Goal: Information Seeking & Learning: Learn about a topic

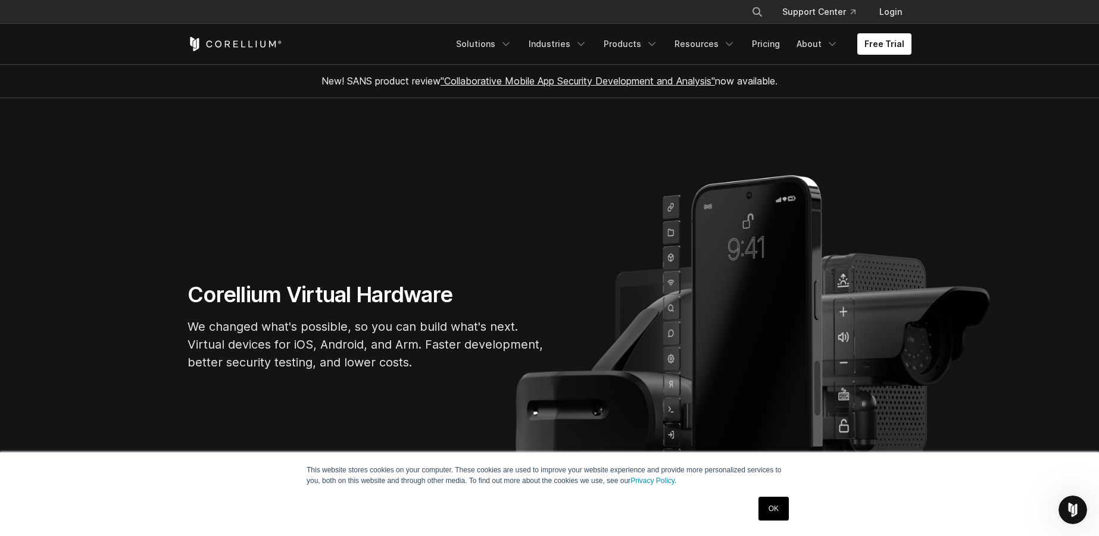
click at [210, 282] on h1 "Corellium Virtual Hardware" at bounding box center [366, 295] width 357 height 27
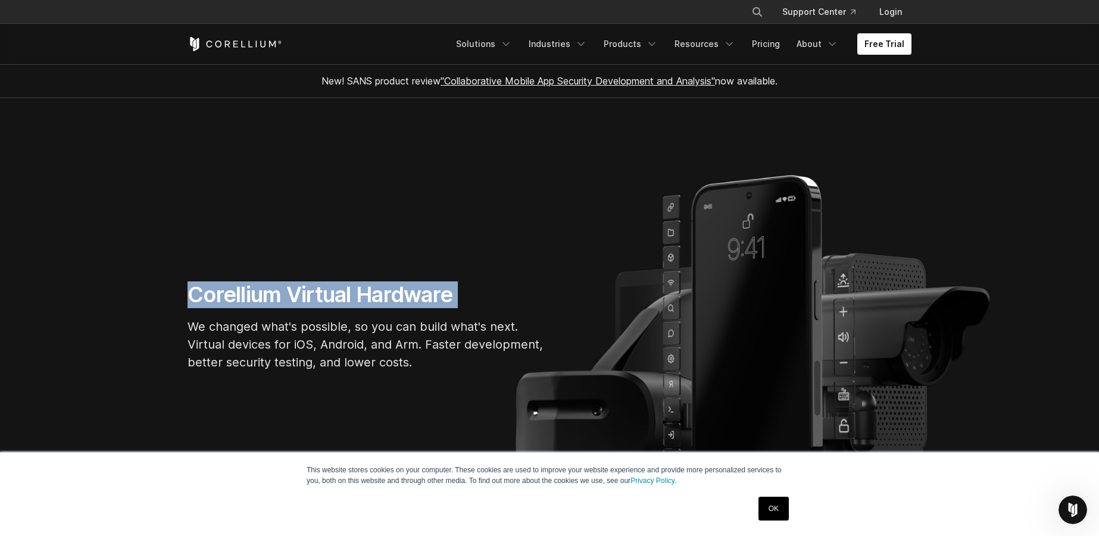
click at [333, 336] on p "We changed what's possible, so you can build what's next. Virtual devices for i…" at bounding box center [366, 345] width 357 height 54
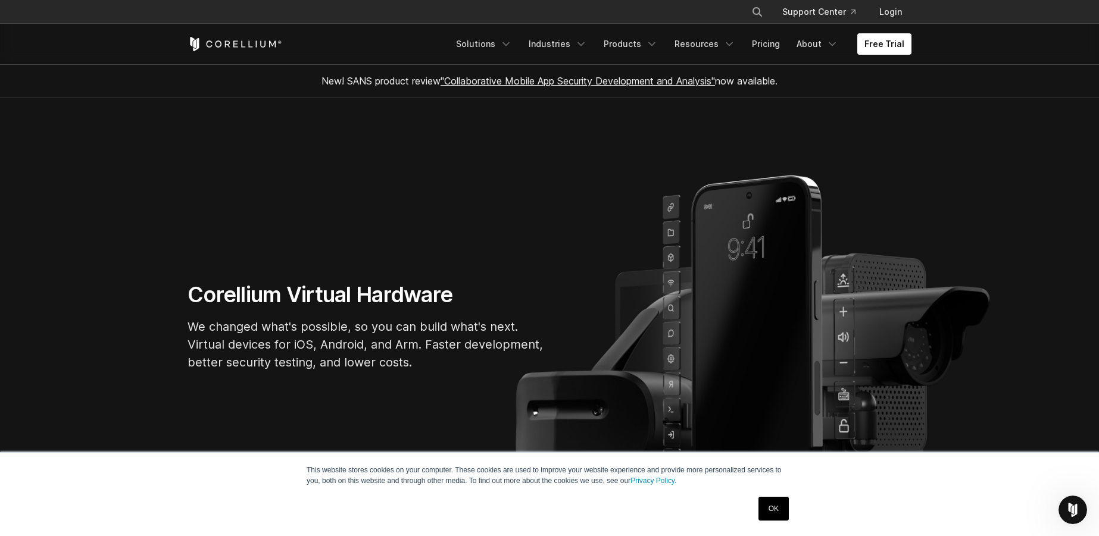
click at [333, 336] on p "We changed what's possible, so you can build what's next. Virtual devices for i…" at bounding box center [366, 345] width 357 height 54
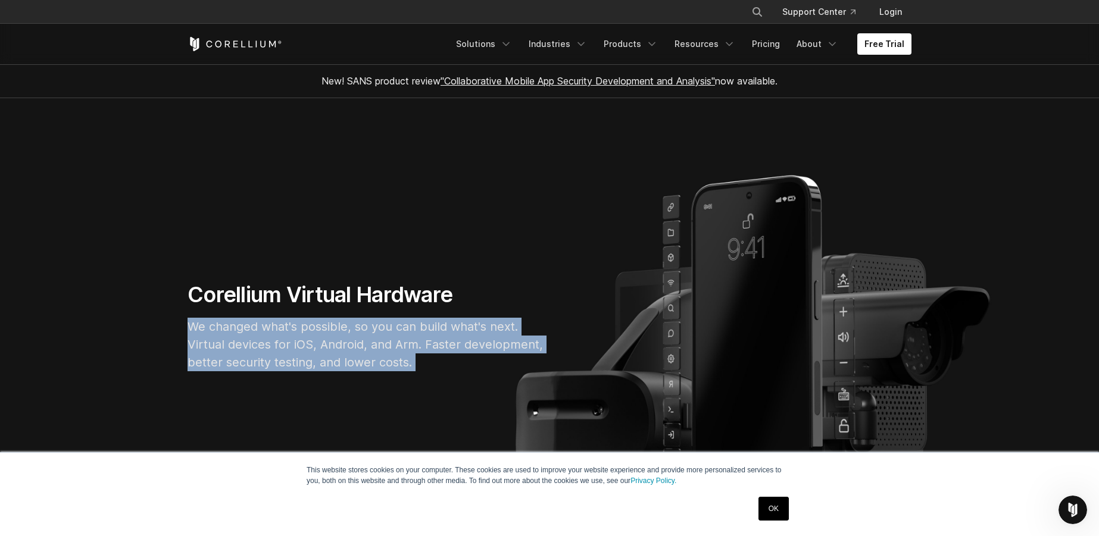
click at [261, 337] on p "We changed what's possible, so you can build what's next. Virtual devices for i…" at bounding box center [366, 345] width 357 height 54
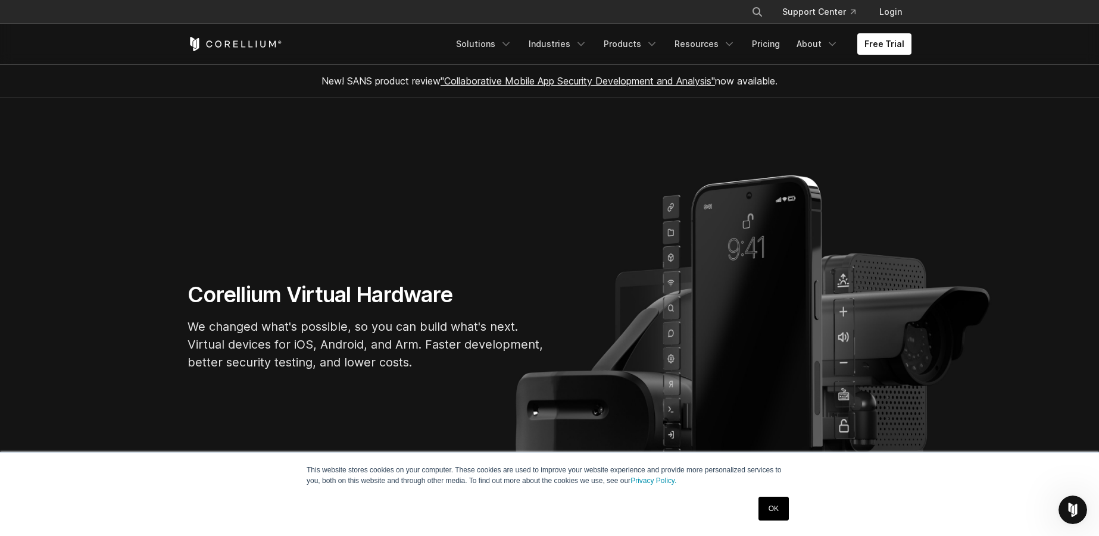
click at [261, 337] on p "We changed what's possible, so you can build what's next. Virtual devices for i…" at bounding box center [366, 345] width 357 height 54
click at [227, 321] on p "We changed what's possible, so you can build what's next. Virtual devices for i…" at bounding box center [366, 345] width 357 height 54
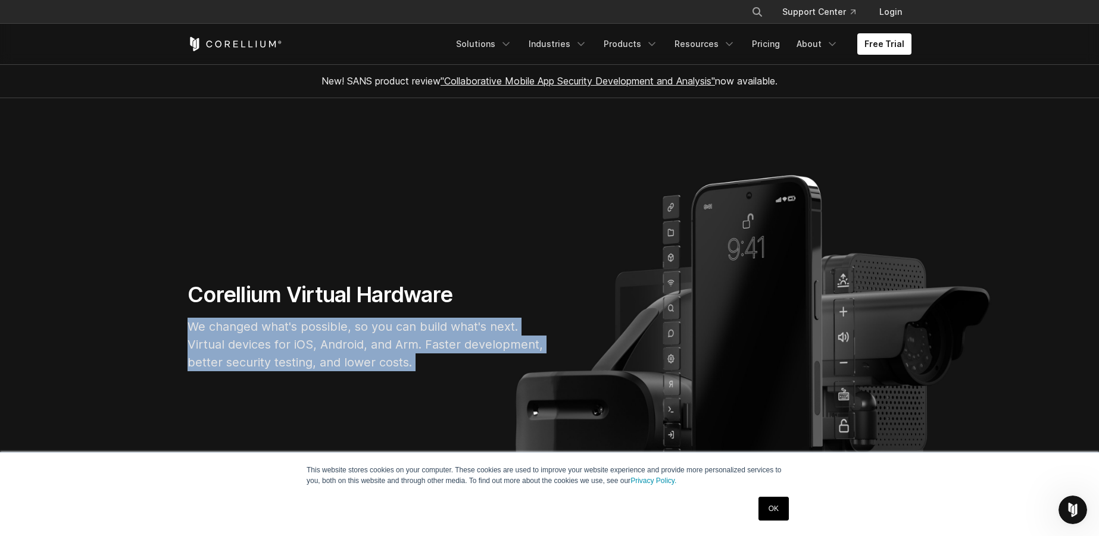
click at [298, 328] on p "We changed what's possible, so you can build what's next. Virtual devices for i…" at bounding box center [366, 345] width 357 height 54
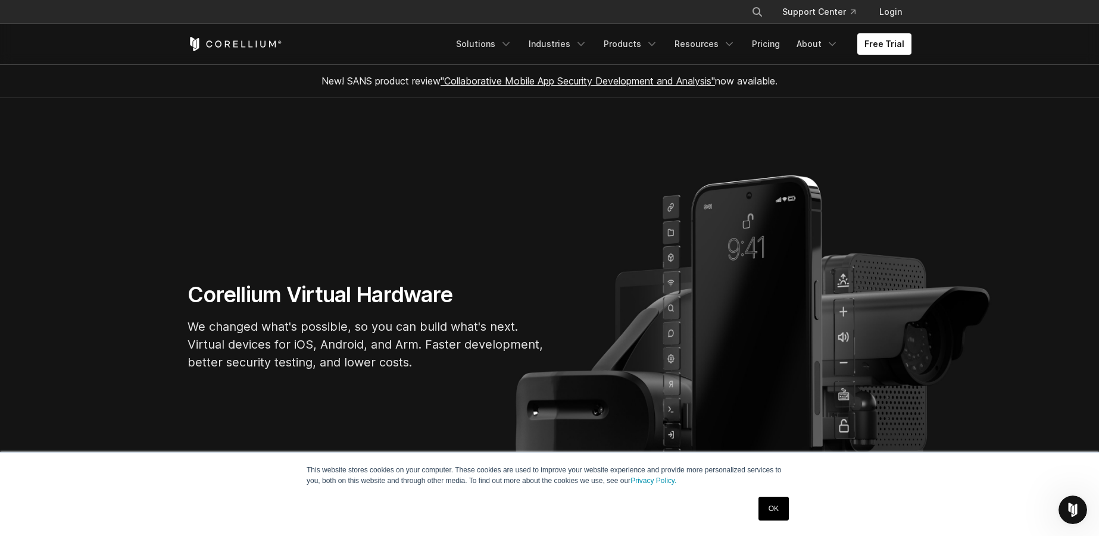
click at [298, 328] on p "We changed what's possible, so you can build what's next. Virtual devices for i…" at bounding box center [366, 345] width 357 height 54
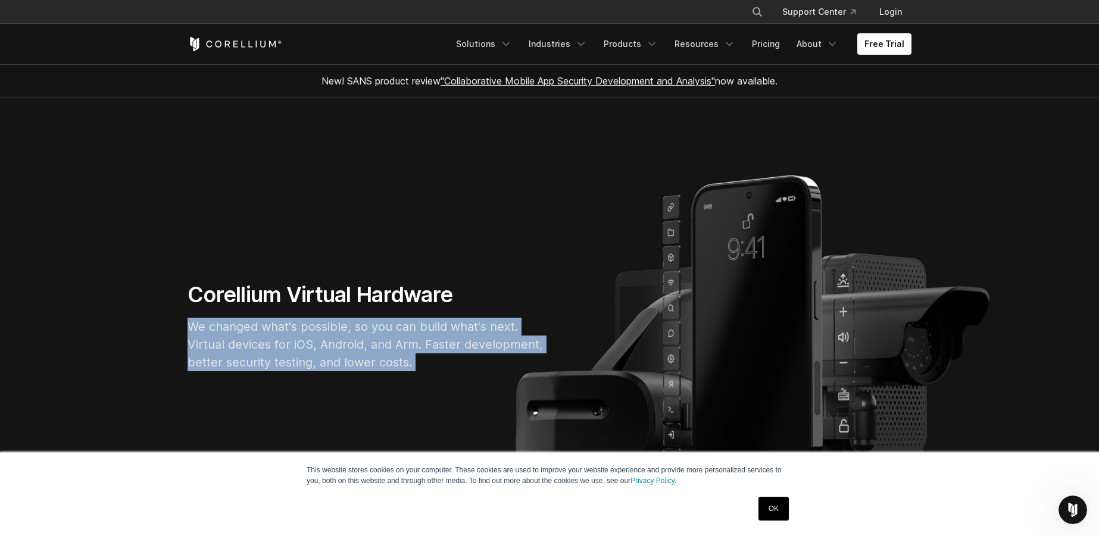
click at [262, 327] on p "We changed what's possible, so you can build what's next. Virtual devices for i…" at bounding box center [366, 345] width 357 height 54
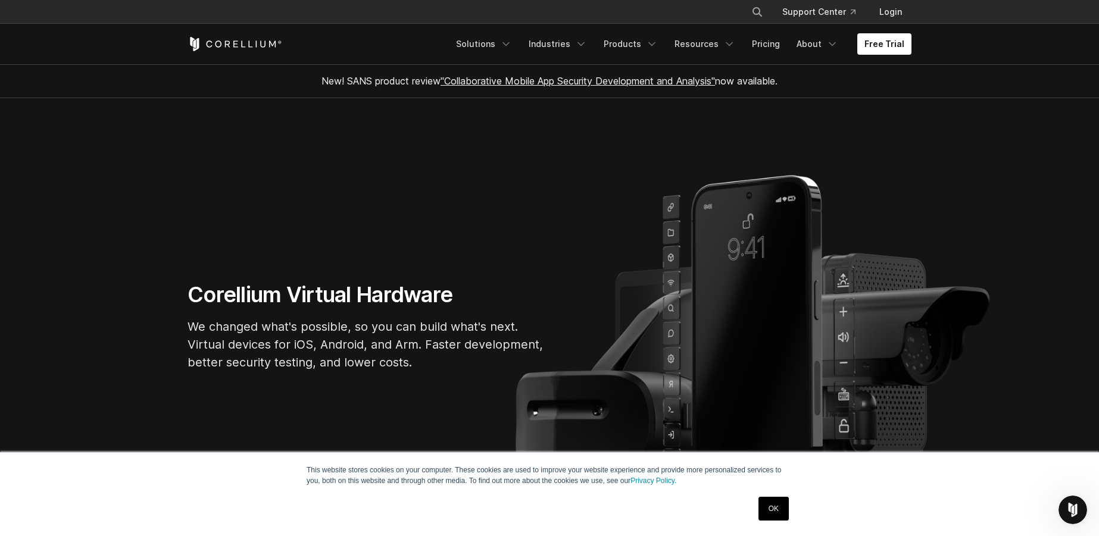
click at [262, 327] on p "We changed what's possible, so you can build what's next. Virtual devices for i…" at bounding box center [366, 345] width 357 height 54
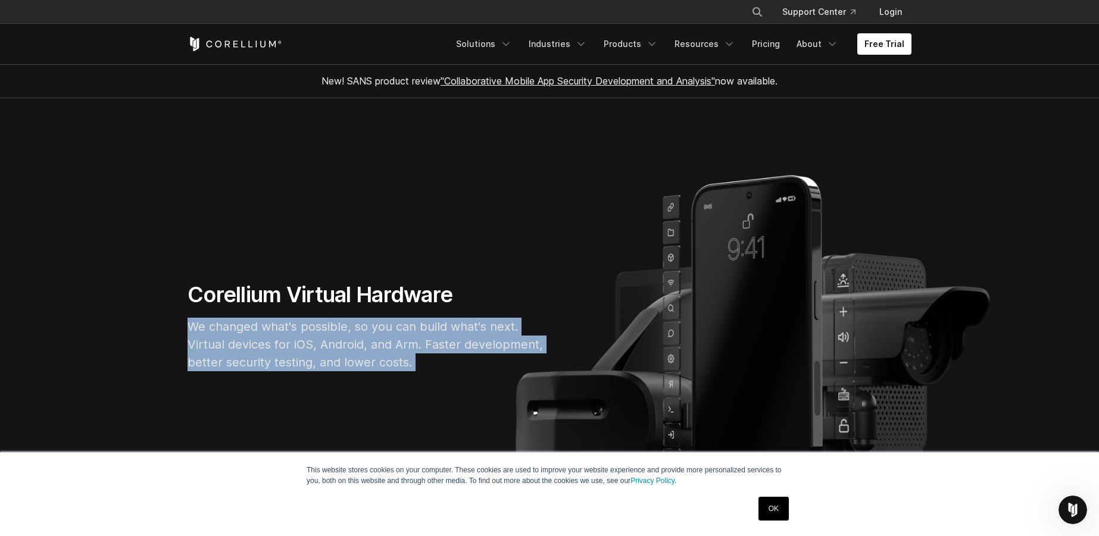
click at [354, 329] on p "We changed what's possible, so you can build what's next. Virtual devices for i…" at bounding box center [366, 345] width 357 height 54
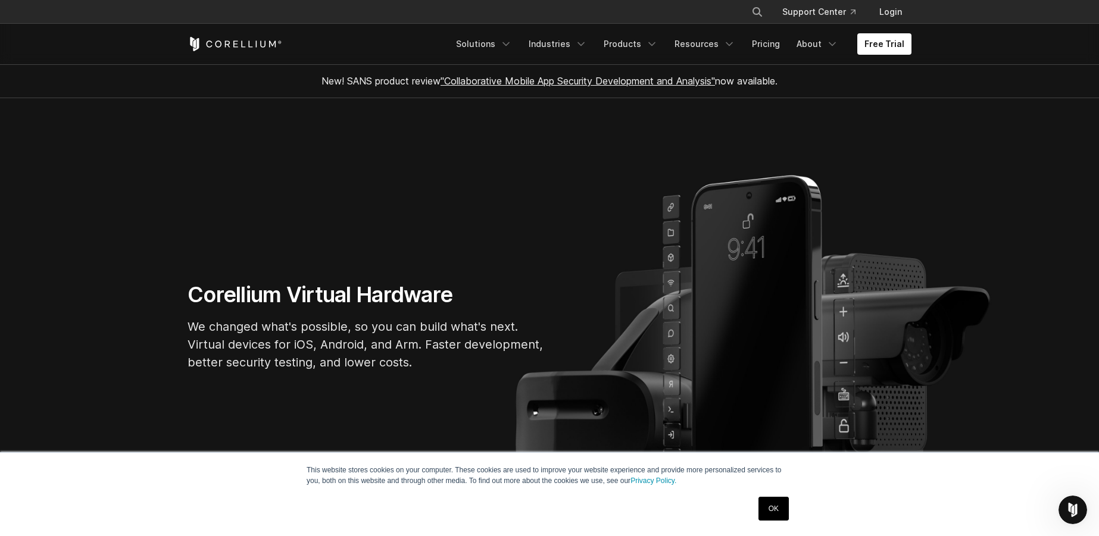
click at [354, 329] on p "We changed what's possible, so you can build what's next. Virtual devices for i…" at bounding box center [366, 345] width 357 height 54
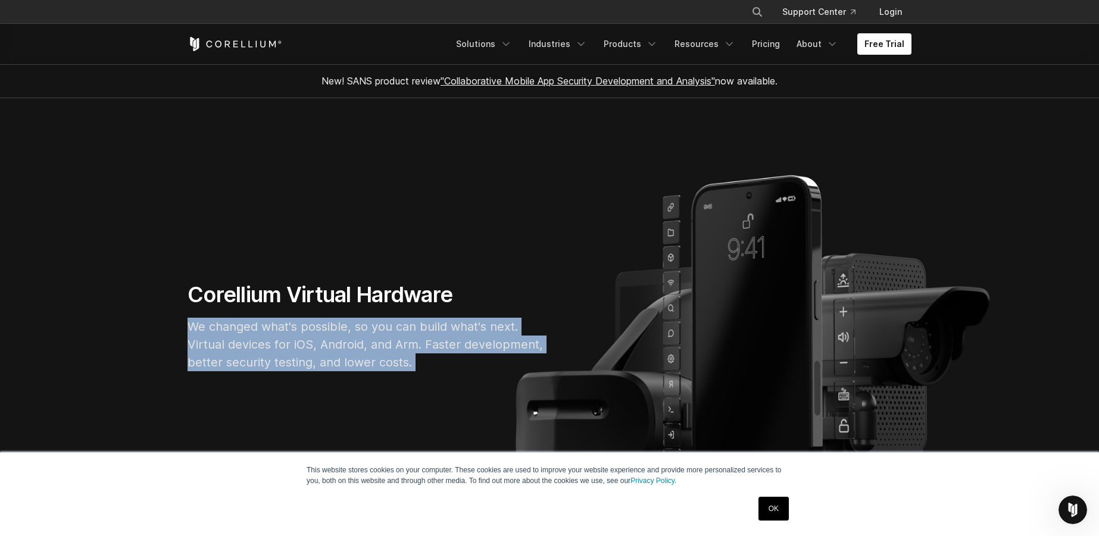
click at [304, 329] on p "We changed what's possible, so you can build what's next. Virtual devices for i…" at bounding box center [366, 345] width 357 height 54
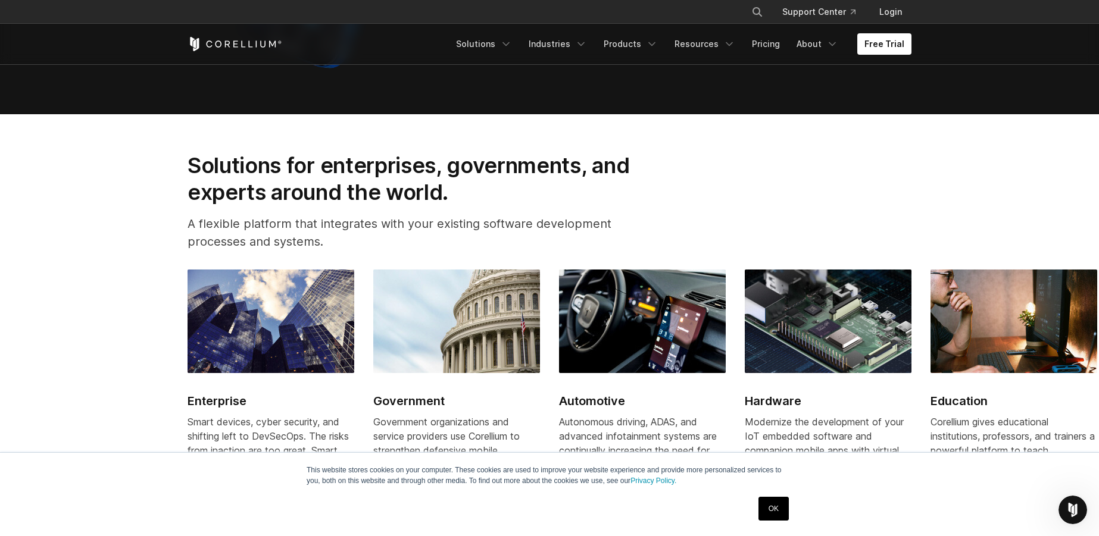
scroll to position [1273, 0]
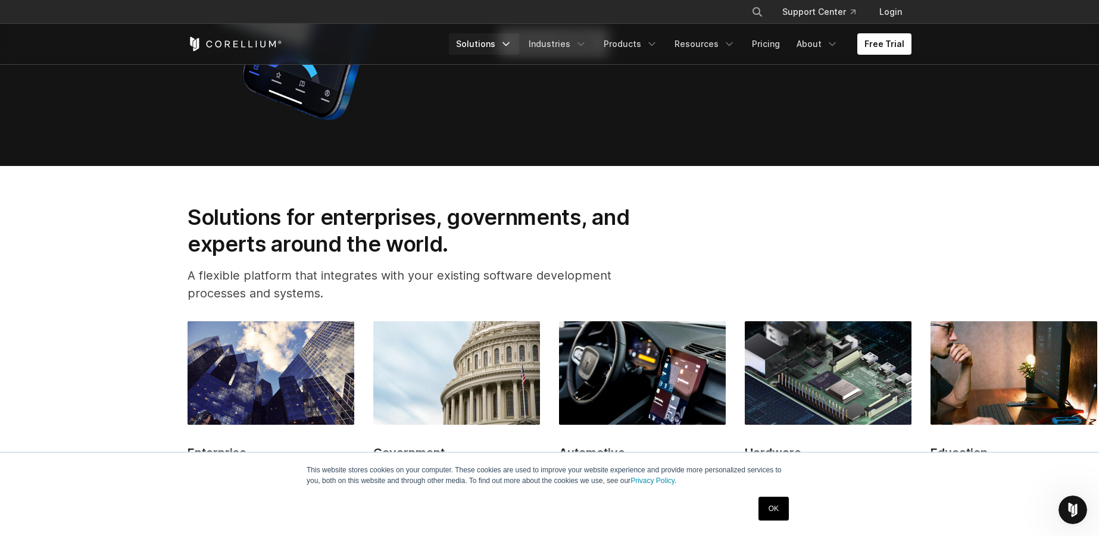
click at [484, 48] on link "Solutions" at bounding box center [484, 43] width 70 height 21
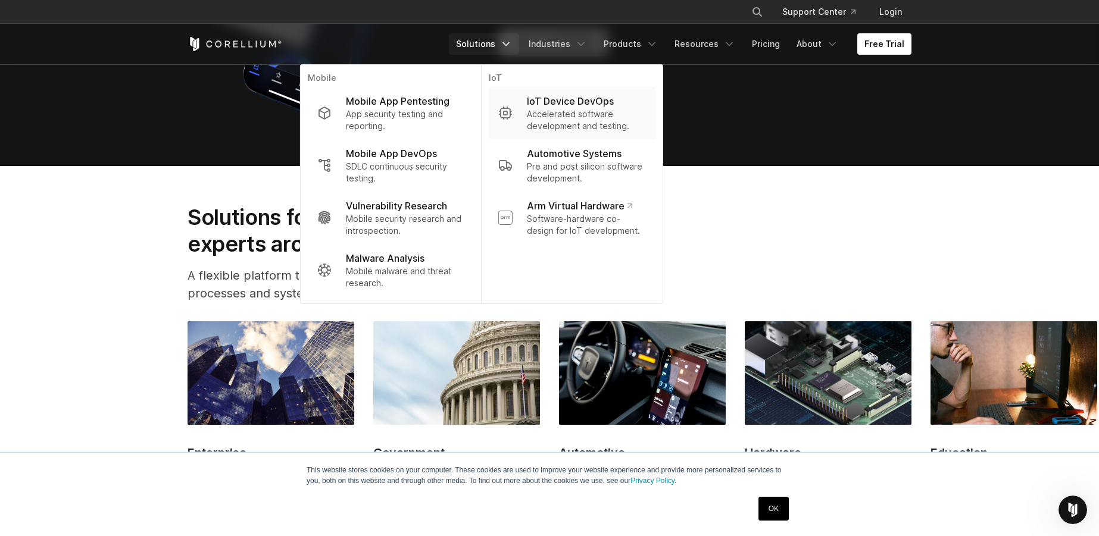
click at [566, 96] on p "IoT Device DevOps" at bounding box center [570, 101] width 87 height 14
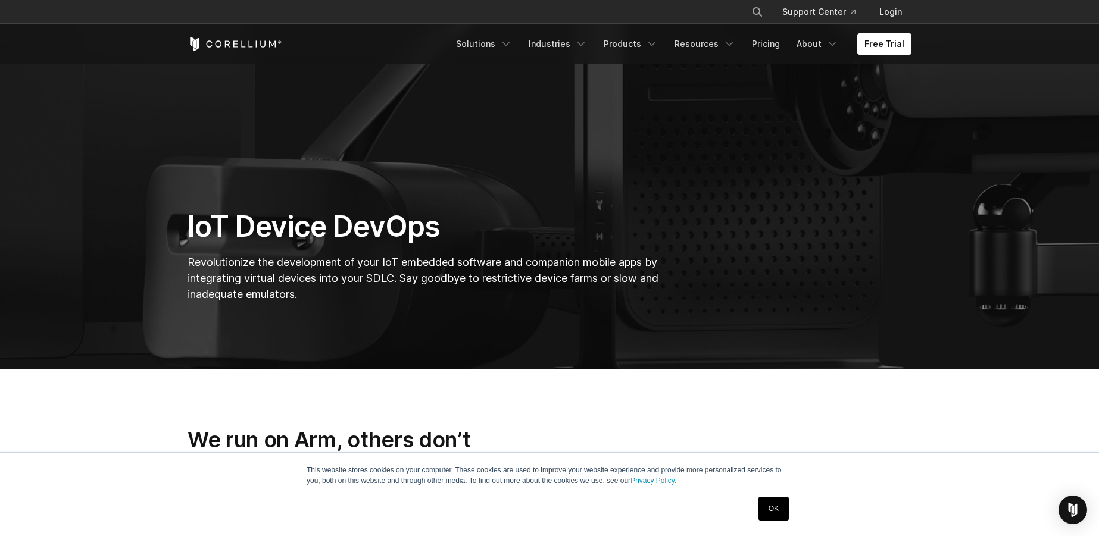
scroll to position [192, 0]
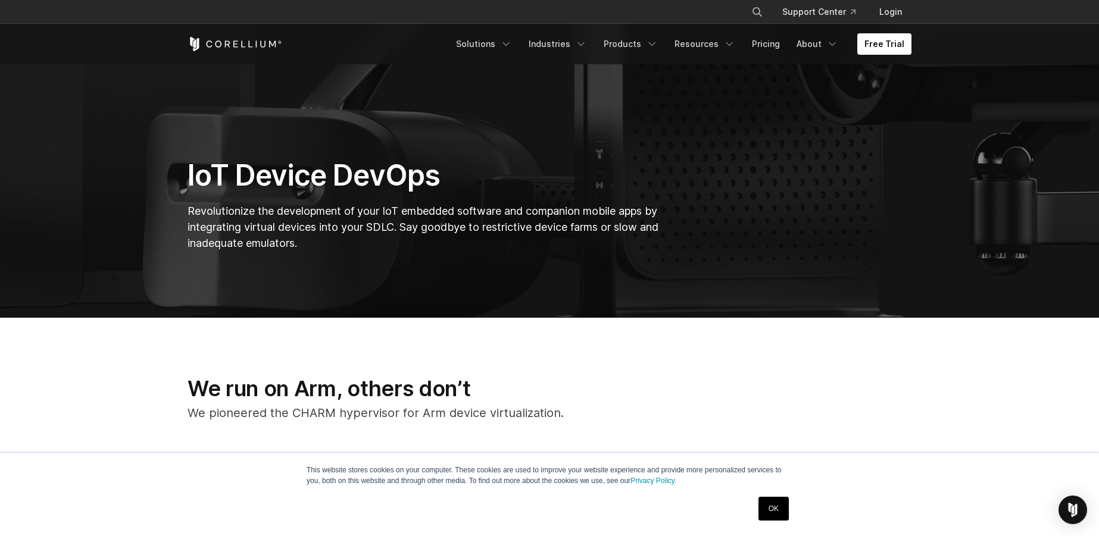
click at [237, 201] on div "IoT Device DevOps Revolutionize the development of your IoT embedded software a…" at bounding box center [425, 209] width 498 height 103
click at [273, 214] on span "Revolutionize the development of your IoT embedded software and companion mobil…" at bounding box center [423, 227] width 471 height 45
click at [238, 214] on span "Revolutionize the development of your IoT embedded software and companion mobil…" at bounding box center [423, 227] width 471 height 45
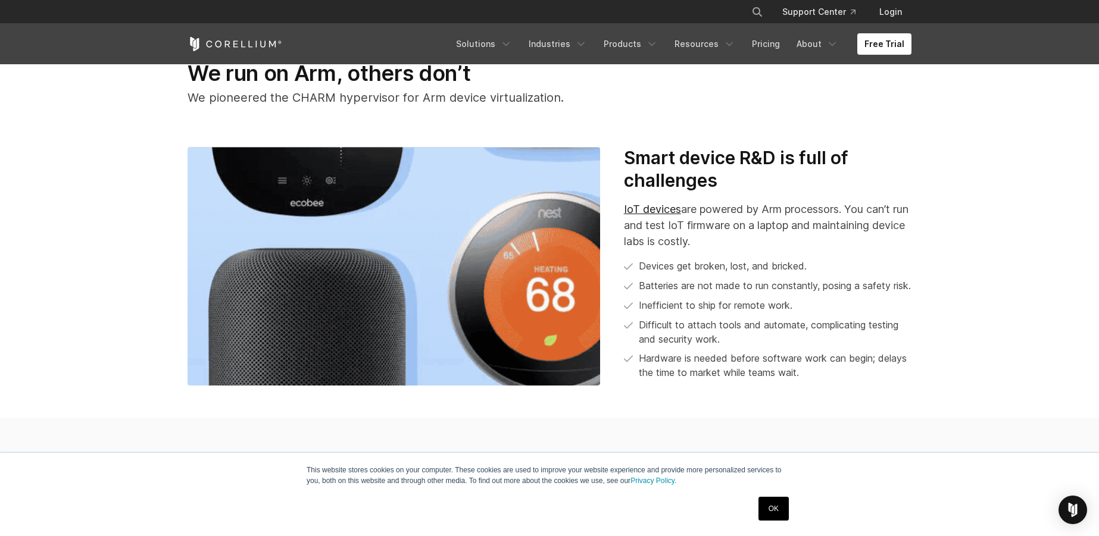
scroll to position [658, 0]
